Goal: Information Seeking & Learning: Learn about a topic

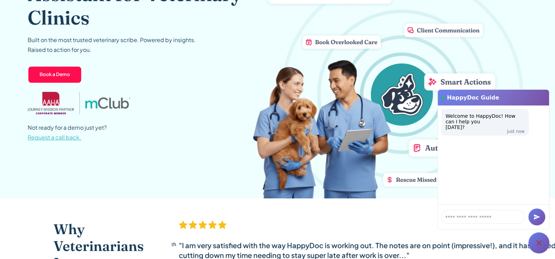
scroll to position [140, 0]
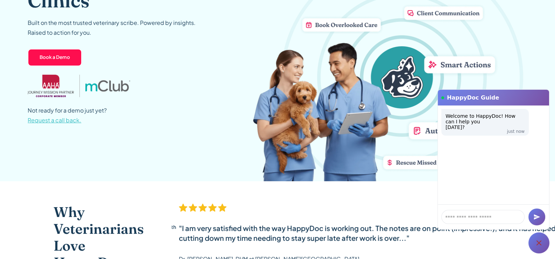
click at [506, 250] on div ""I am very satisfied with the way HappyDoc is working out. The notes are on poi…" at bounding box center [403, 236] width 448 height 66
click at [521, 189] on div "Welcome to HappyDoc! How can I help you [DATE]? just now" at bounding box center [493, 154] width 111 height 99
click at [545, 241] on div at bounding box center [538, 242] width 21 height 21
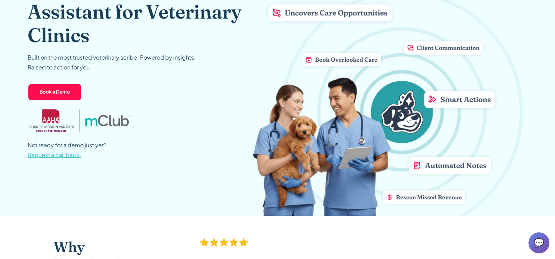
scroll to position [0, 0]
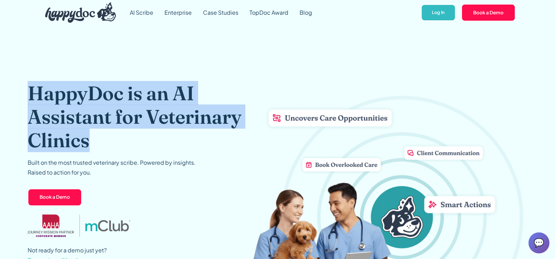
drag, startPoint x: 29, startPoint y: 91, endPoint x: 106, endPoint y: 136, distance: 89.1
click at [106, 136] on h1 "HappyDoc is an AI Assistant for Veterinary Clinics" at bounding box center [140, 116] width 225 height 71
copy h1 "HappyDoc is an AI Assistant for Veterinary Clinics"
click at [149, 148] on h1 "HappyDoc is an AI Assistant for Veterinary Clinics" at bounding box center [140, 116] width 225 height 71
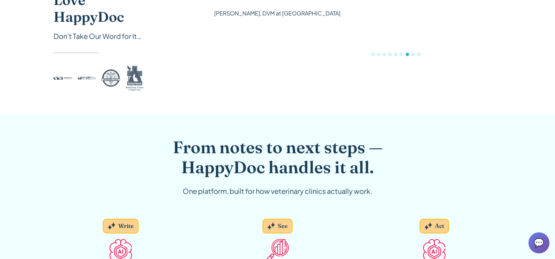
scroll to position [175, 0]
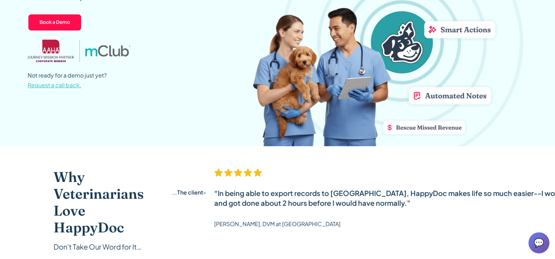
drag, startPoint x: 171, startPoint y: 191, endPoint x: 309, endPoint y: 224, distance: 141.4
click at [309, 225] on div "“In being able to export records to [GEOGRAPHIC_DATA], HappyDoc makes life so m…" at bounding box center [438, 201] width 448 height 66
copy div "“In being able to export records to [GEOGRAPHIC_DATA], HappyDoc makes life so m…"
